Goal: Information Seeking & Learning: Learn about a topic

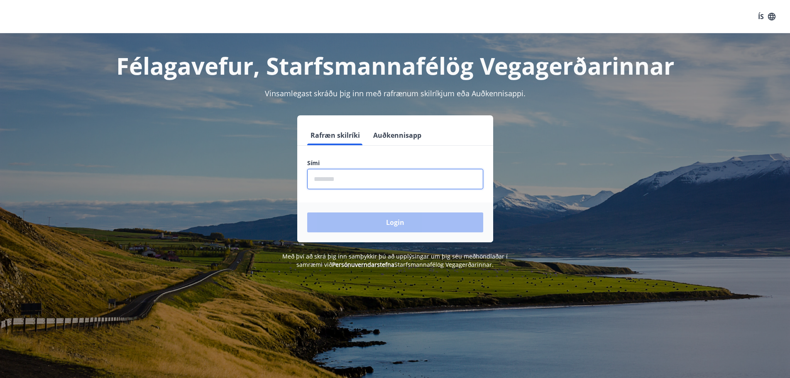
click at [413, 178] on input "phone" at bounding box center [395, 179] width 176 height 20
type input "********"
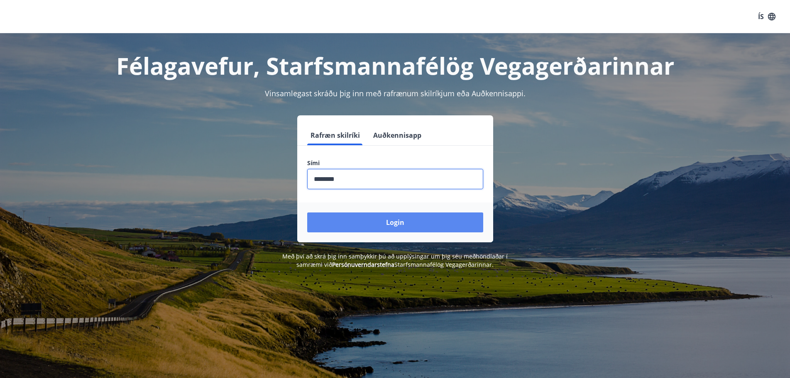
click at [374, 218] on button "Login" at bounding box center [395, 222] width 176 height 20
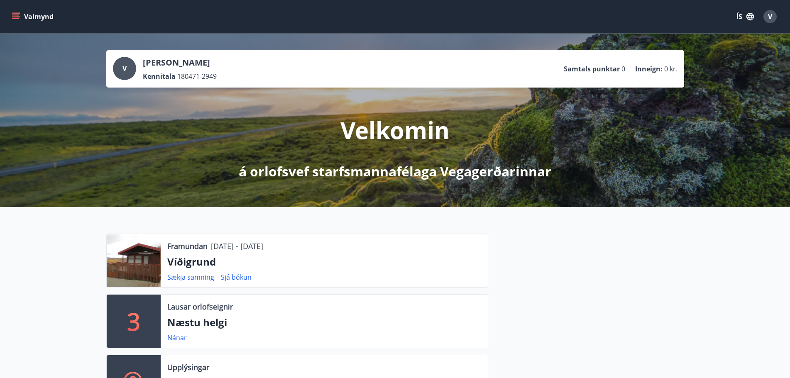
click at [17, 16] on icon "menu" at bounding box center [16, 16] width 8 height 8
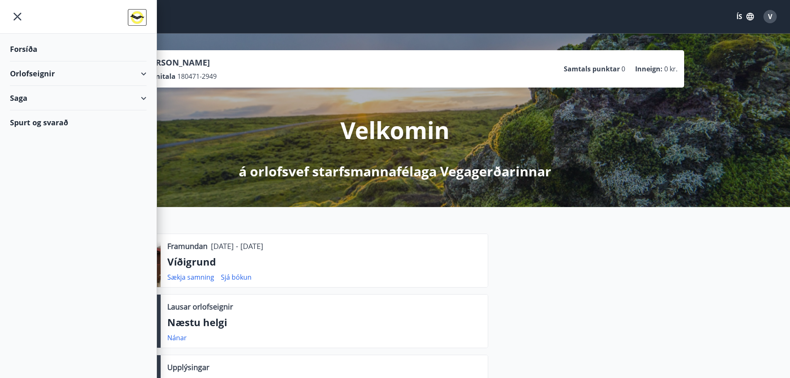
click at [34, 78] on div "Orlofseignir" at bounding box center [78, 73] width 136 height 24
click at [49, 94] on div "Framboð" at bounding box center [78, 94] width 123 height 17
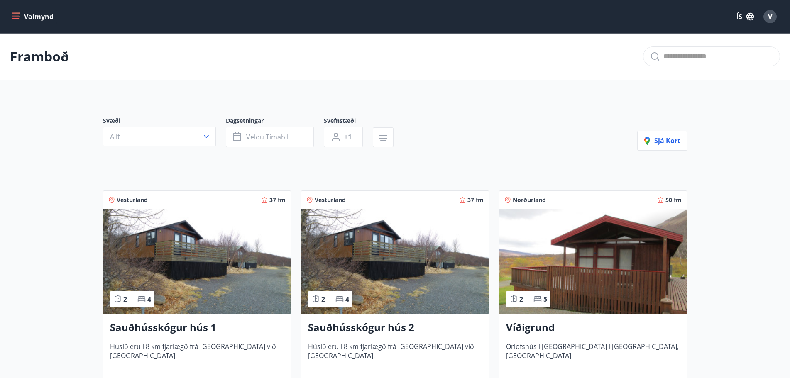
click at [531, 323] on h3 "Víðigrund" at bounding box center [593, 327] width 174 height 15
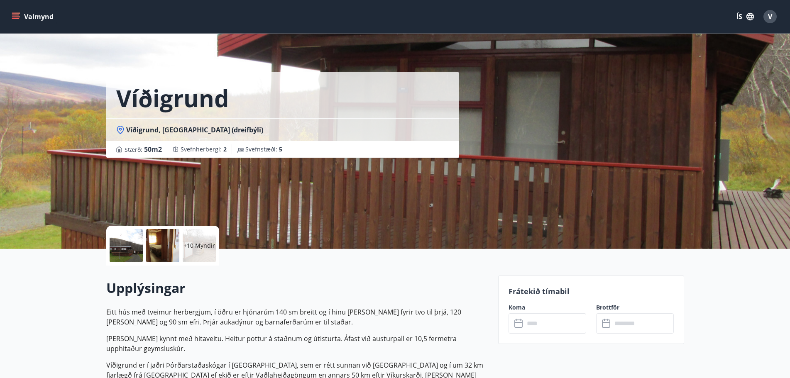
click at [129, 252] on div at bounding box center [126, 245] width 33 height 33
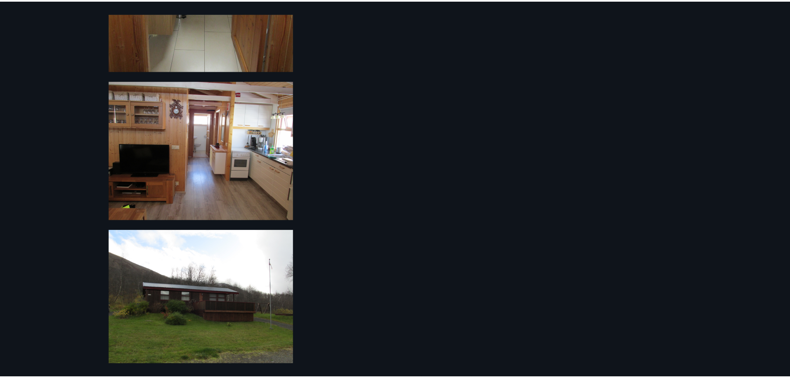
scroll to position [787, 0]
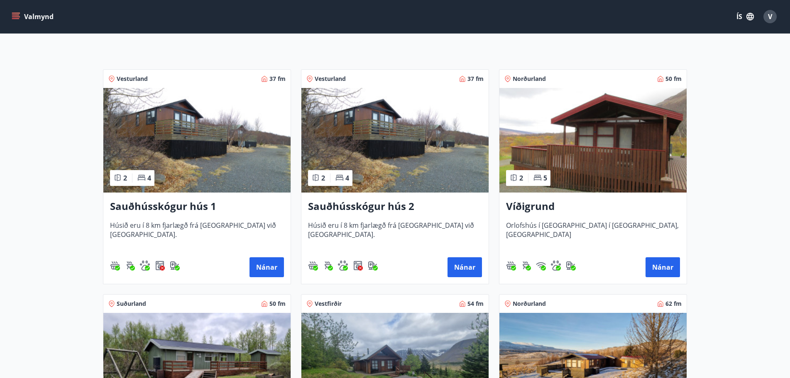
scroll to position [124, 0]
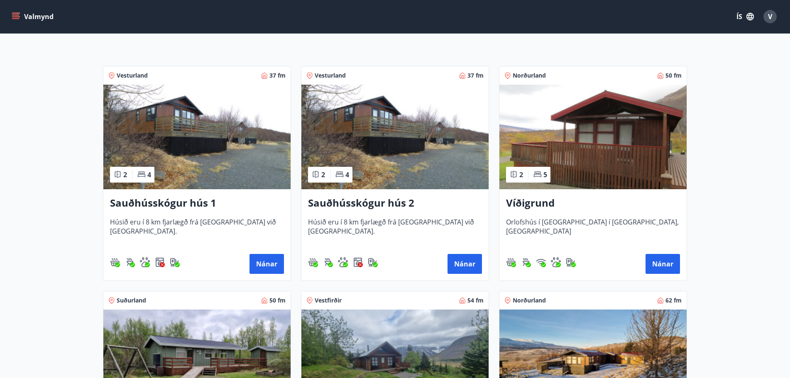
click at [185, 127] on img at bounding box center [196, 137] width 187 height 105
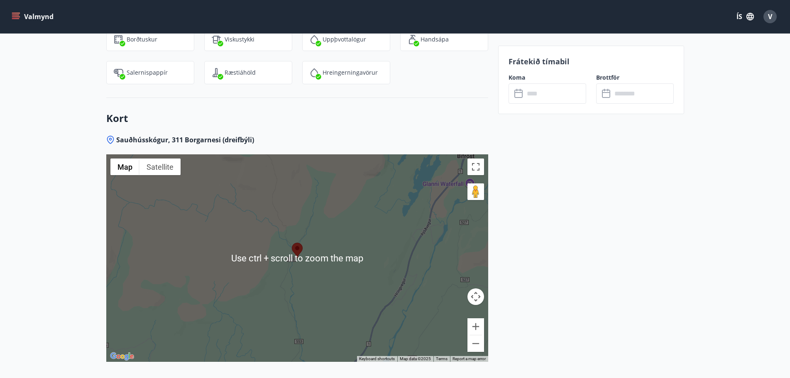
scroll to position [954, 0]
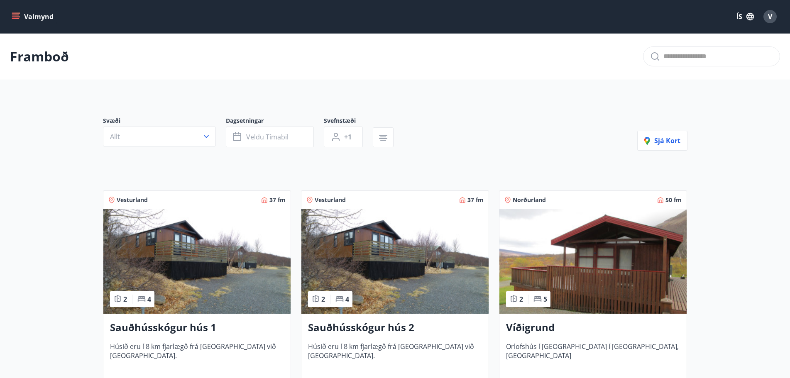
click at [12, 14] on icon "menu" at bounding box center [16, 16] width 8 height 8
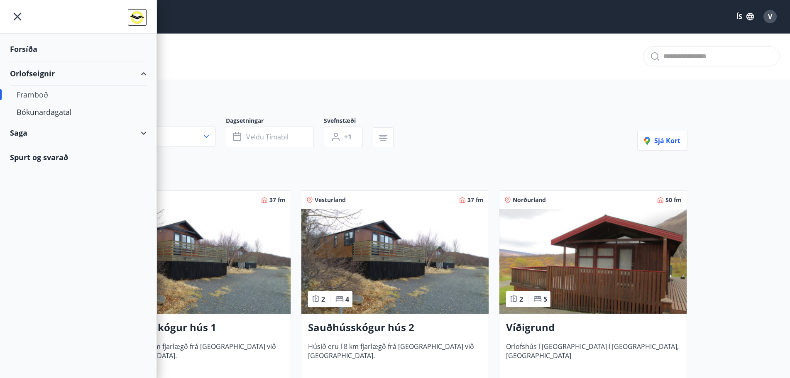
click at [61, 153] on div "Spurt og svarað" at bounding box center [78, 157] width 136 height 24
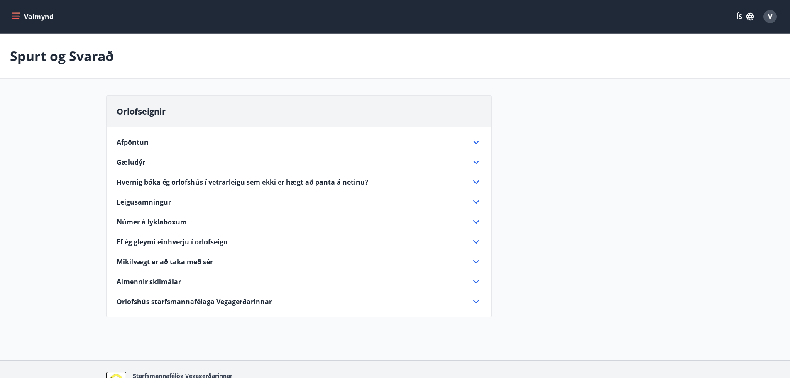
click at [473, 261] on icon at bounding box center [476, 262] width 10 height 10
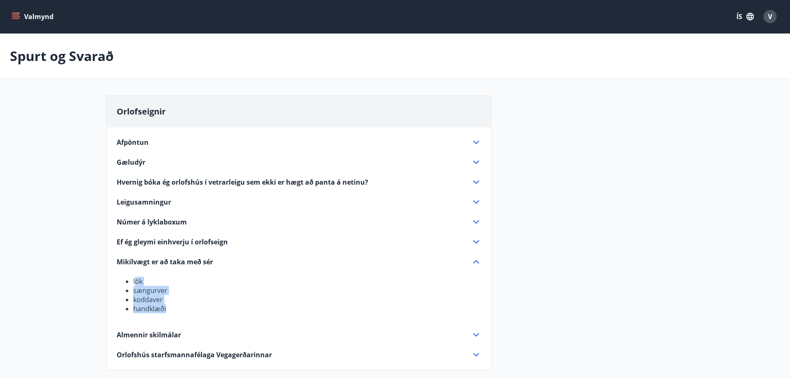
drag, startPoint x: 179, startPoint y: 310, endPoint x: 136, endPoint y: 280, distance: 52.4
click at [136, 280] on ul "lök sængurver koddaver handklæði" at bounding box center [299, 295] width 364 height 37
click at [166, 297] on li "koddaver" at bounding box center [307, 299] width 348 height 9
drag, startPoint x: 174, startPoint y: 311, endPoint x: 131, endPoint y: 276, distance: 55.5
click at [131, 276] on div "lök sængurver koddaver handklæði" at bounding box center [299, 290] width 364 height 46
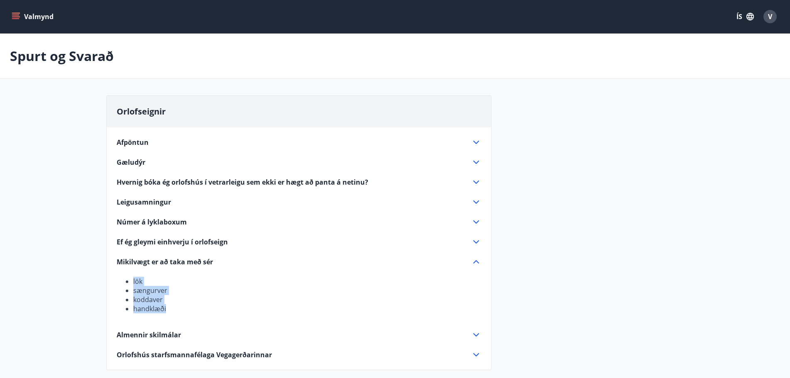
copy ul "lök sængurver koddaver handklæði"
click at [771, 20] on span "V" at bounding box center [770, 16] width 4 height 9
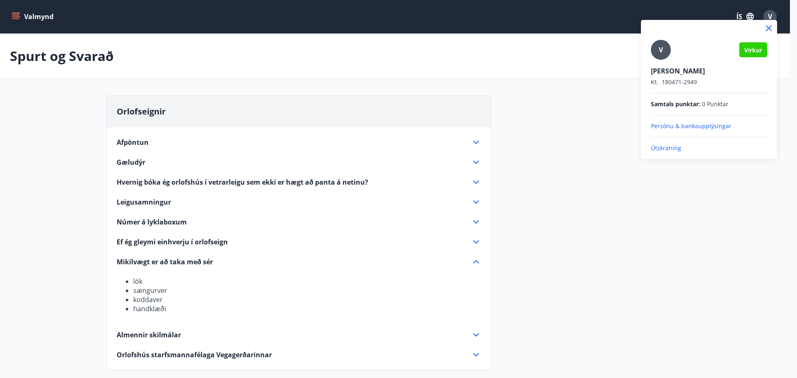
click at [664, 147] on p "Útskráning" at bounding box center [709, 148] width 116 height 8
